Goal: Information Seeking & Learning: Learn about a topic

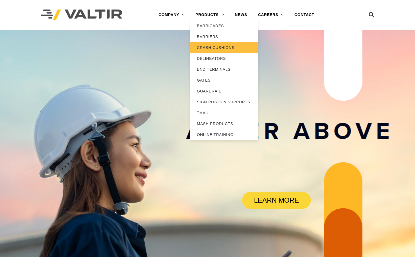
click at [206, 48] on link "CRASH CUSHIONS" at bounding box center [224, 47] width 68 height 11
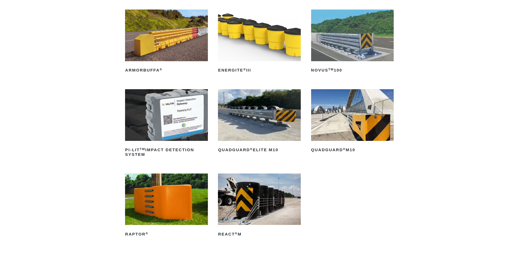
scroll to position [82, 0]
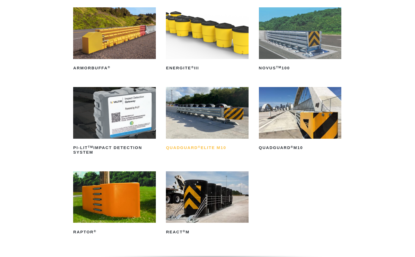
click at [204, 148] on h2 "QuadGuard ® Elite M10" at bounding box center [207, 148] width 83 height 9
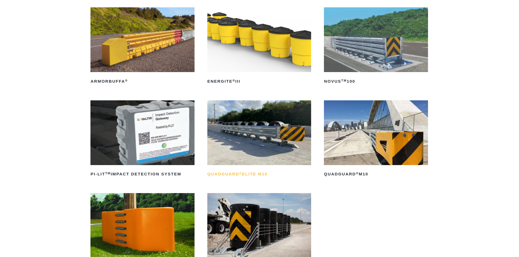
click at [253, 173] on h2 "QuadGuard ® Elite M10" at bounding box center [259, 174] width 104 height 9
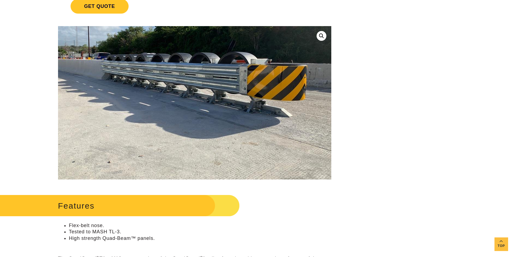
scroll to position [109, 0]
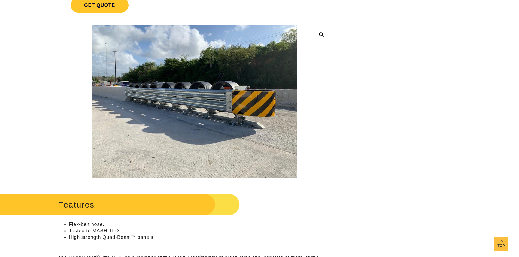
click at [320, 36] on link at bounding box center [321, 35] width 10 height 10
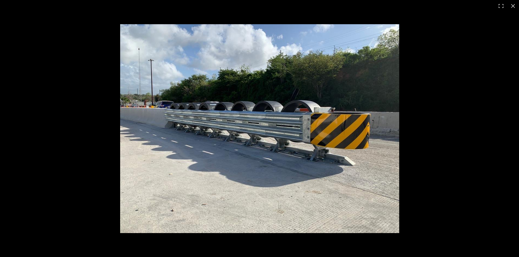
scroll to position [0, 0]
click at [415, 6] on button "Close (Esc)" at bounding box center [513, 6] width 12 height 12
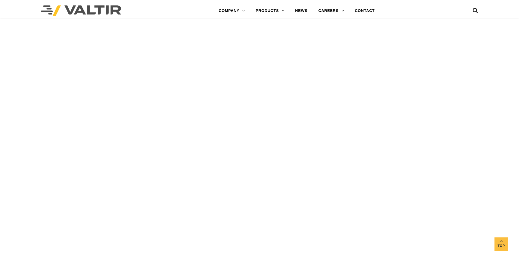
scroll to position [1334, 0]
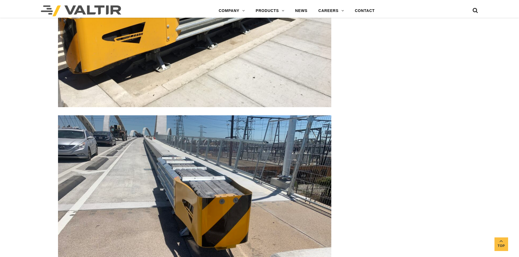
click at [97, 153] on img at bounding box center [194, 217] width 273 height 205
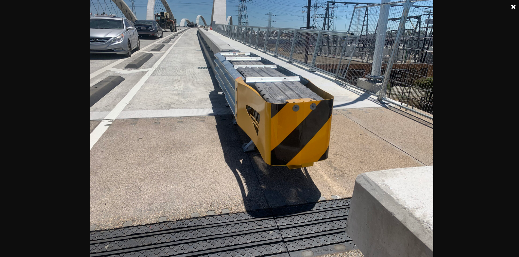
scroll to position [1361, 0]
click at [514, 7] on link at bounding box center [513, 7] width 14 height 14
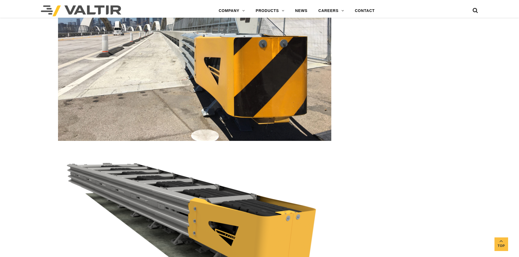
scroll to position [844, 0]
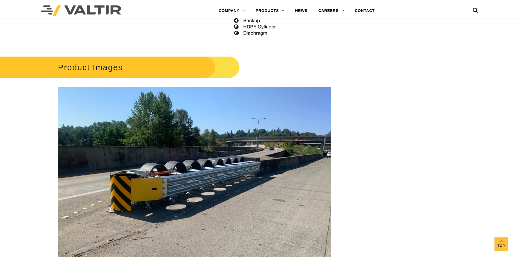
scroll to position [790, 0]
